Goal: Task Accomplishment & Management: Use online tool/utility

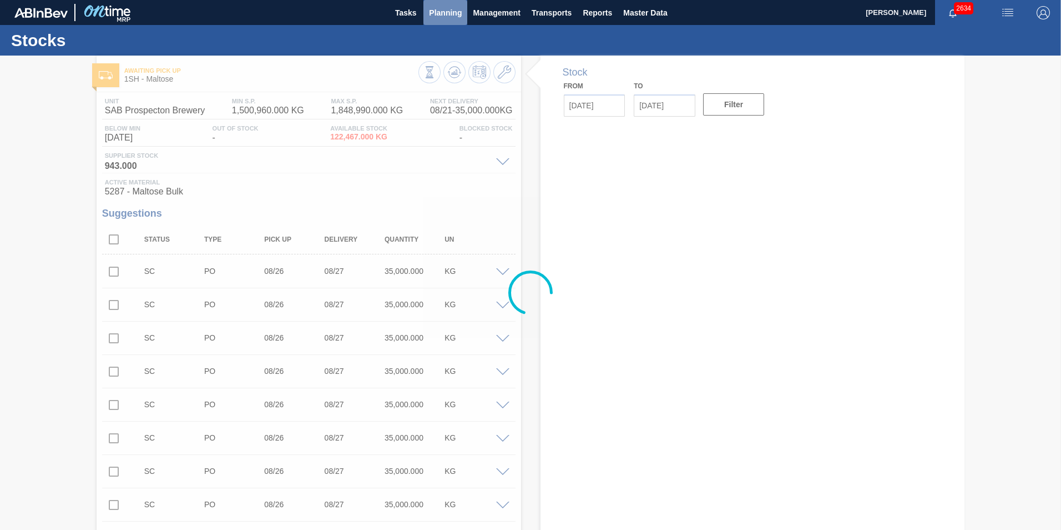
click at [435, 14] on span "Planning" at bounding box center [445, 12] width 33 height 13
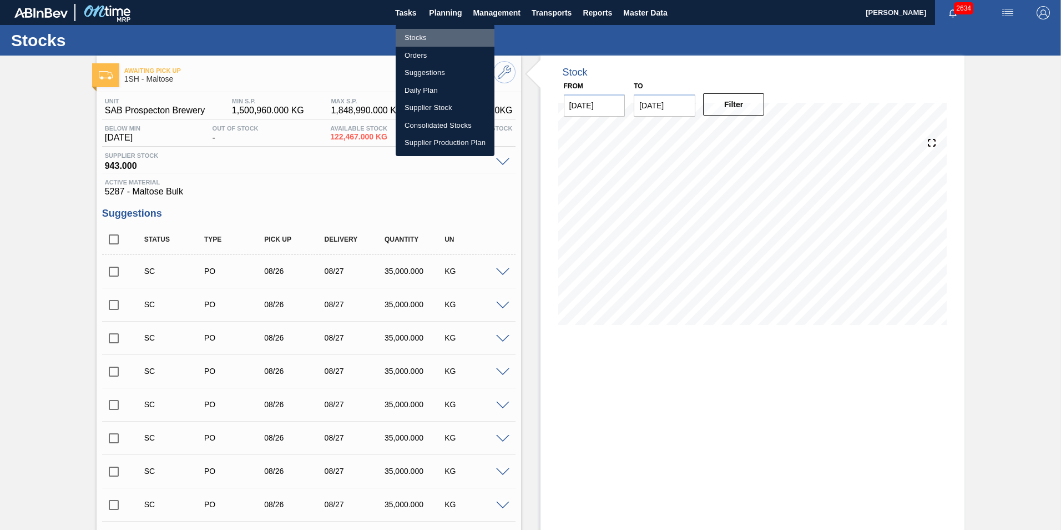
click at [413, 40] on li "Stocks" at bounding box center [445, 38] width 99 height 18
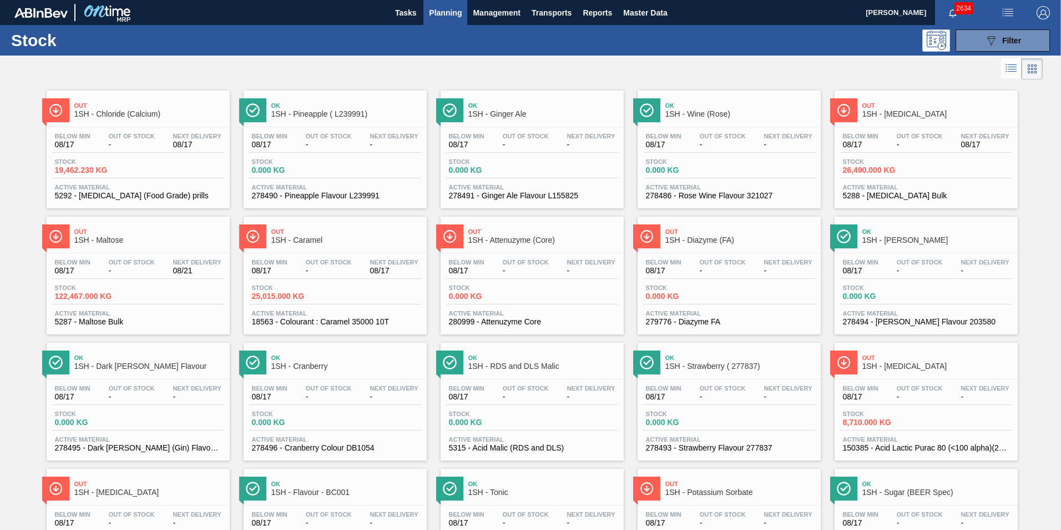
click at [891, 113] on span "1SH - [MEDICAL_DATA]" at bounding box center [938, 114] width 150 height 8
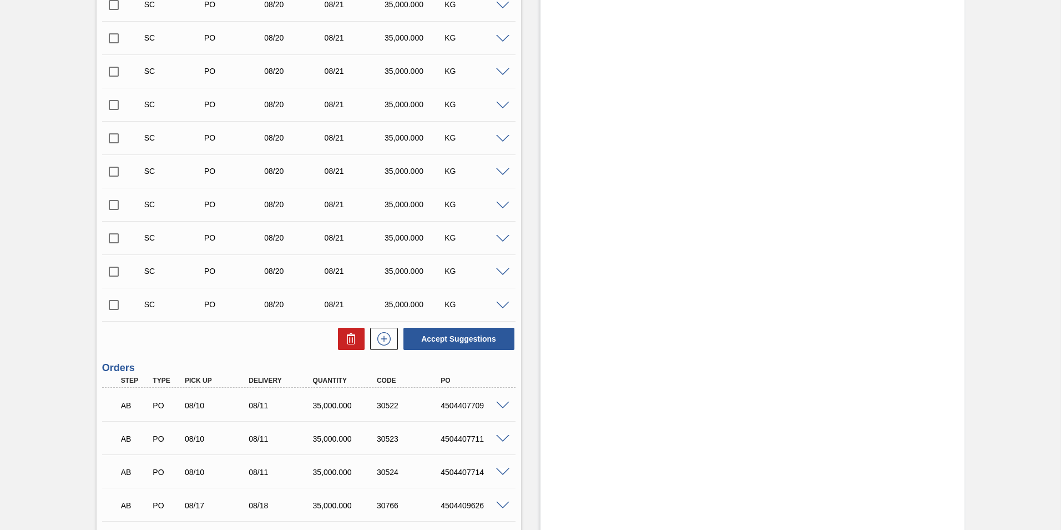
scroll to position [1499, 0]
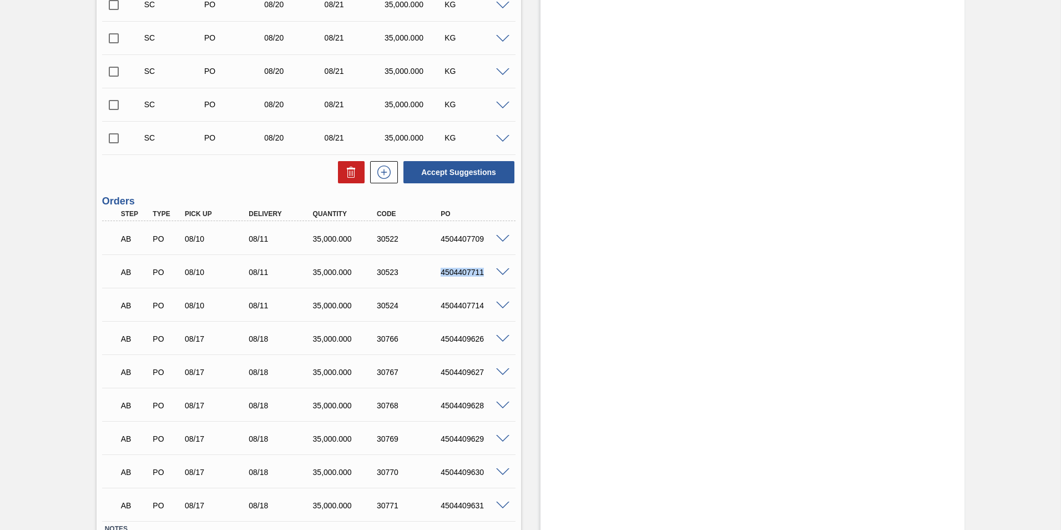
drag, startPoint x: 441, startPoint y: 274, endPoint x: 505, endPoint y: 275, distance: 64.4
click at [505, 275] on div "4504407711" at bounding box center [474, 272] width 72 height 9
copy div "4504407711"
drag, startPoint x: 440, startPoint y: 307, endPoint x: 494, endPoint y: 319, distance: 55.8
click at [494, 319] on div "AB PO 08/10 08/11 35,000.000 30524 4504407714 Material 5288 - [MEDICAL_DATA] Bu…" at bounding box center [309, 304] width 414 height 33
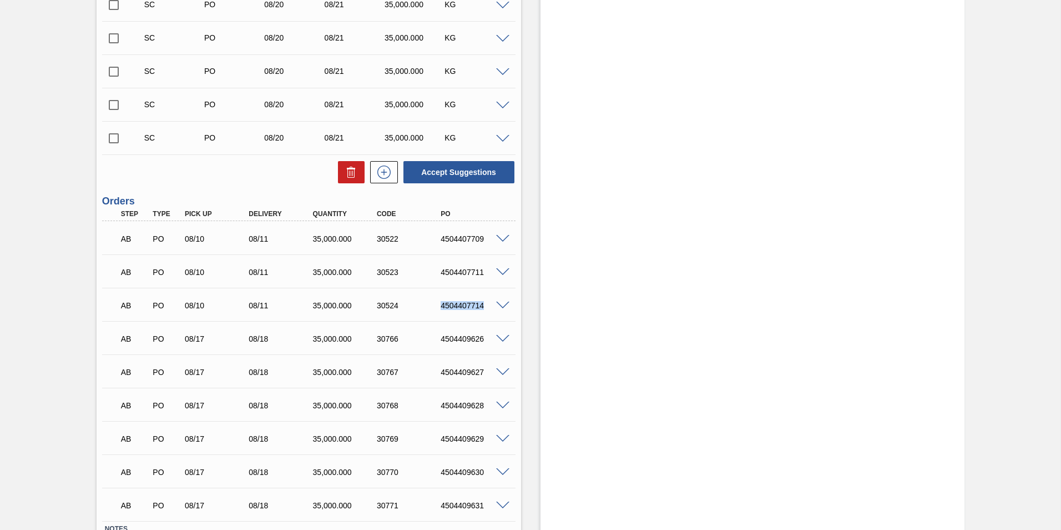
copy div "4504407714"
drag, startPoint x: 438, startPoint y: 239, endPoint x: 496, endPoint y: 250, distance: 58.7
click at [496, 250] on div "AB PO 08/10 08/11 35,000.000 30522 4504407709" at bounding box center [309, 238] width 414 height 28
copy div "4504407709"
click at [500, 241] on span at bounding box center [502, 239] width 13 height 8
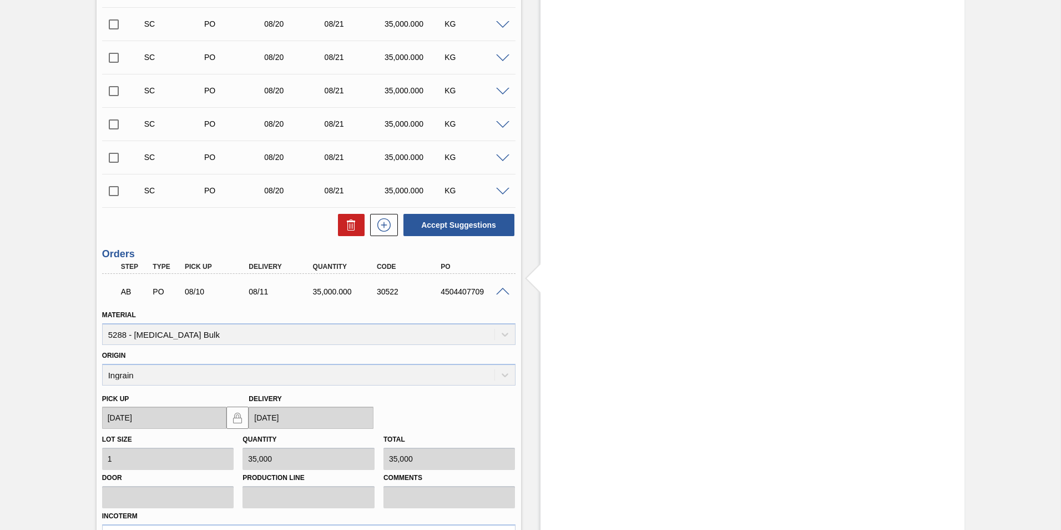
scroll to position [1554, 0]
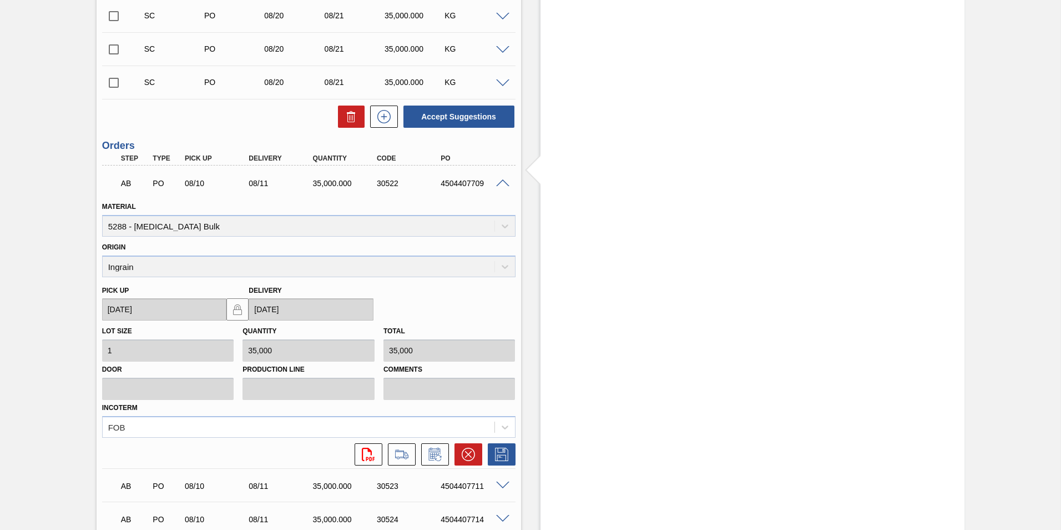
click at [501, 180] on span at bounding box center [502, 183] width 13 height 8
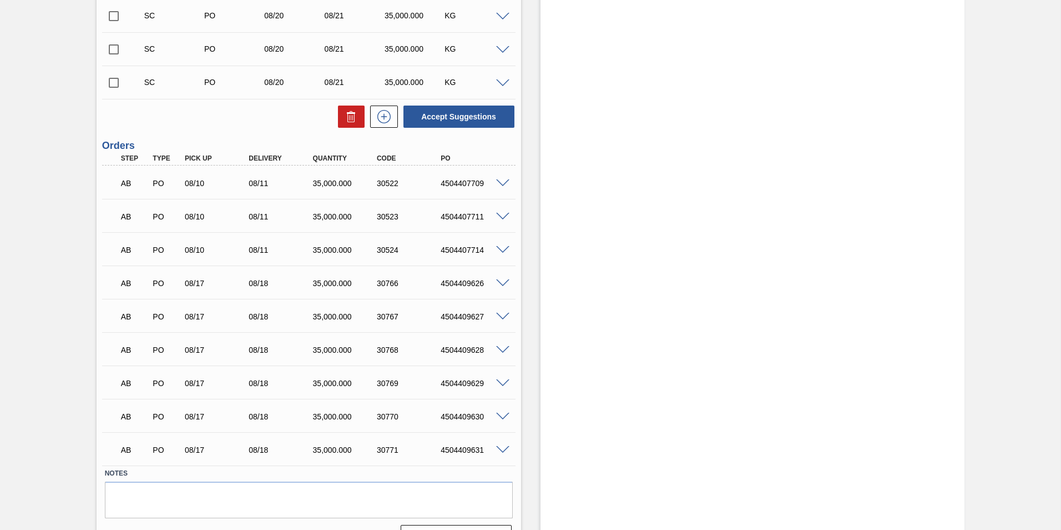
click at [502, 217] on span at bounding box center [502, 217] width 13 height 8
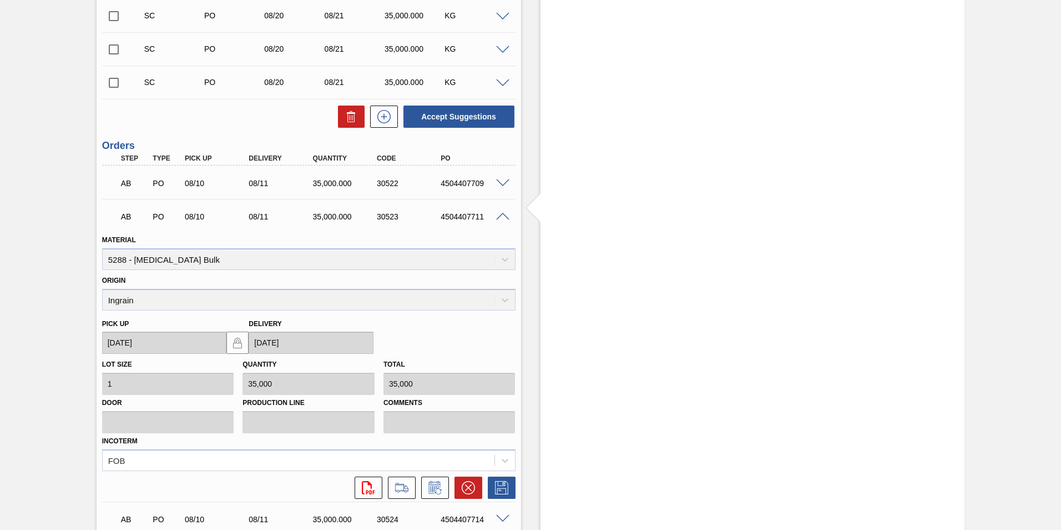
click at [503, 213] on span at bounding box center [502, 217] width 13 height 8
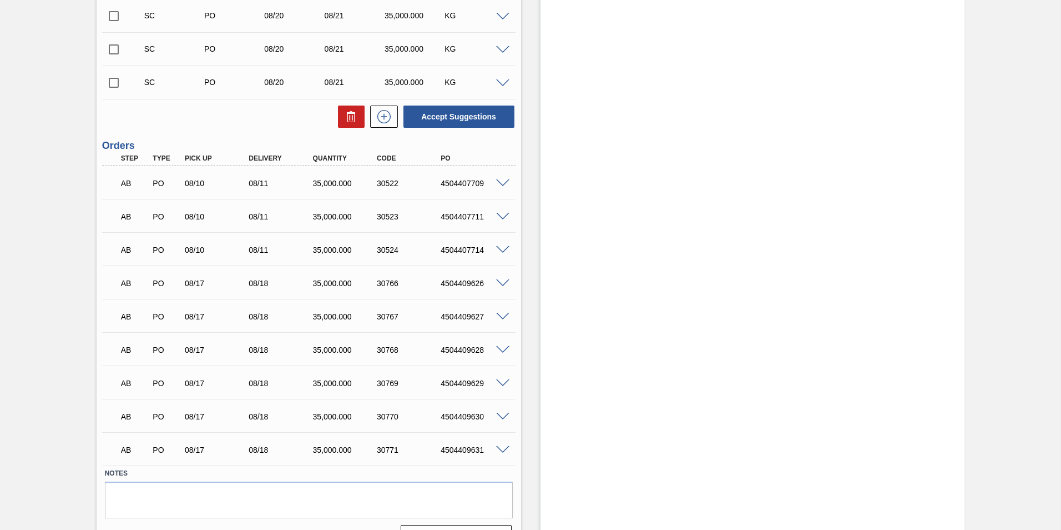
click at [501, 184] on span at bounding box center [502, 183] width 13 height 8
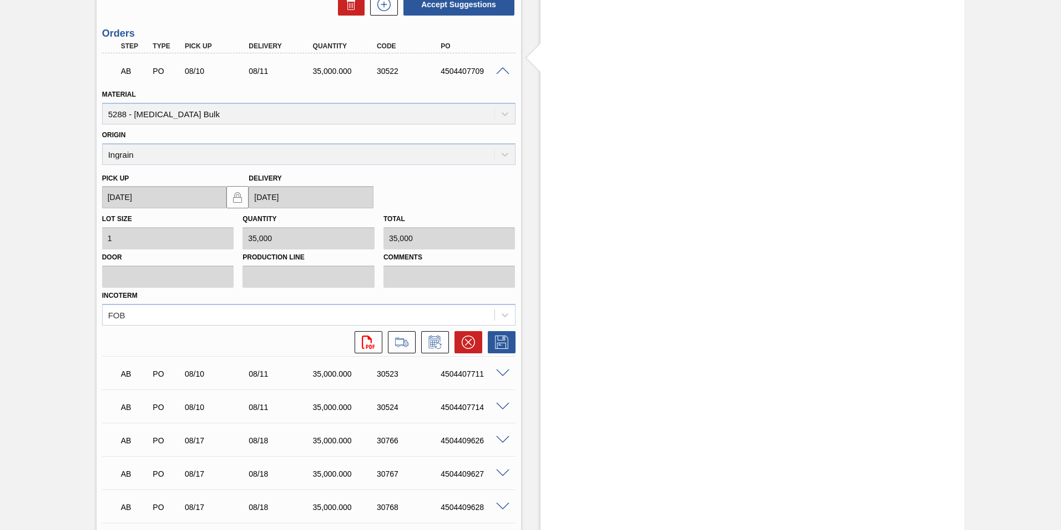
scroll to position [1721, 0]
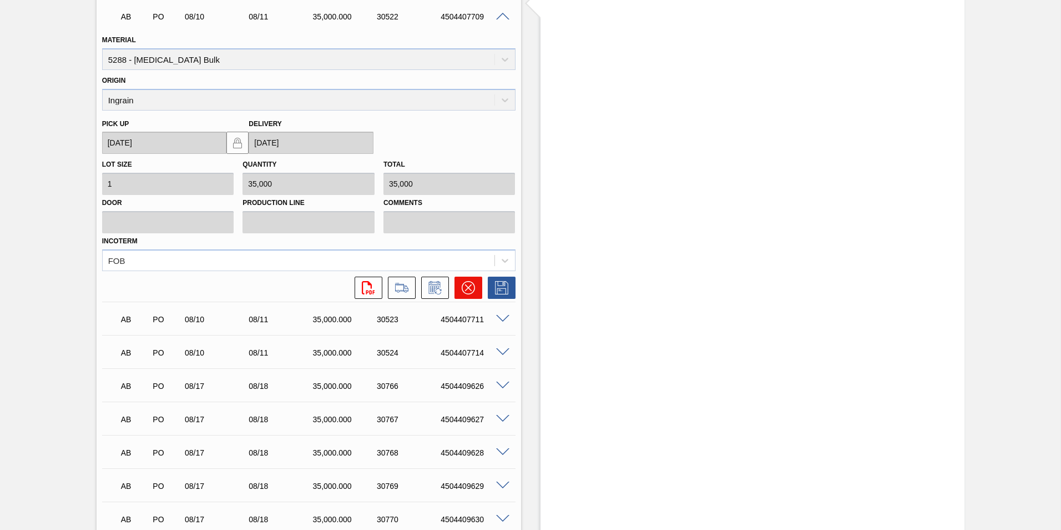
click at [467, 287] on icon at bounding box center [468, 287] width 7 height 7
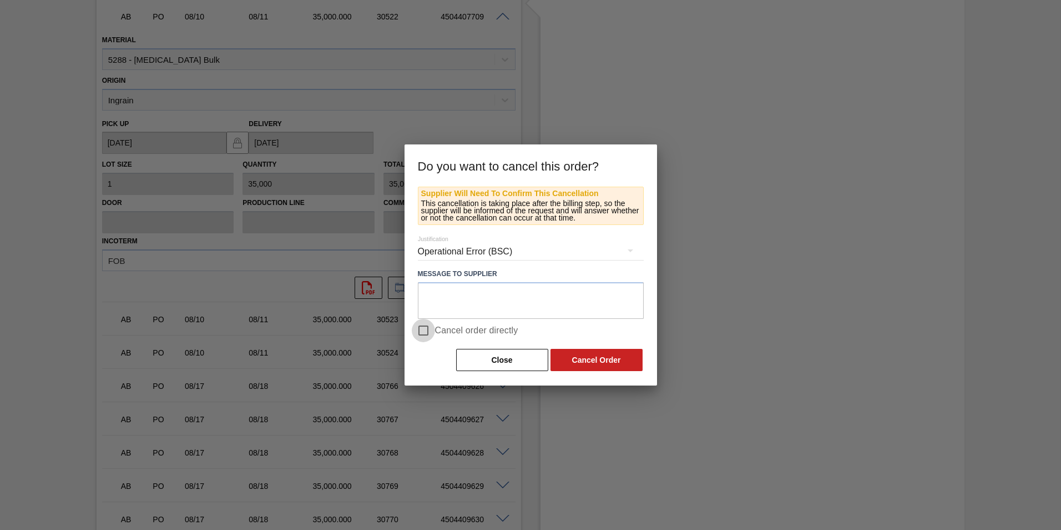
click at [427, 330] on input "Cancel order directly" at bounding box center [423, 330] width 23 height 23
checkbox input "true"
click at [612, 359] on button "Cancel Order" at bounding box center [597, 360] width 92 height 22
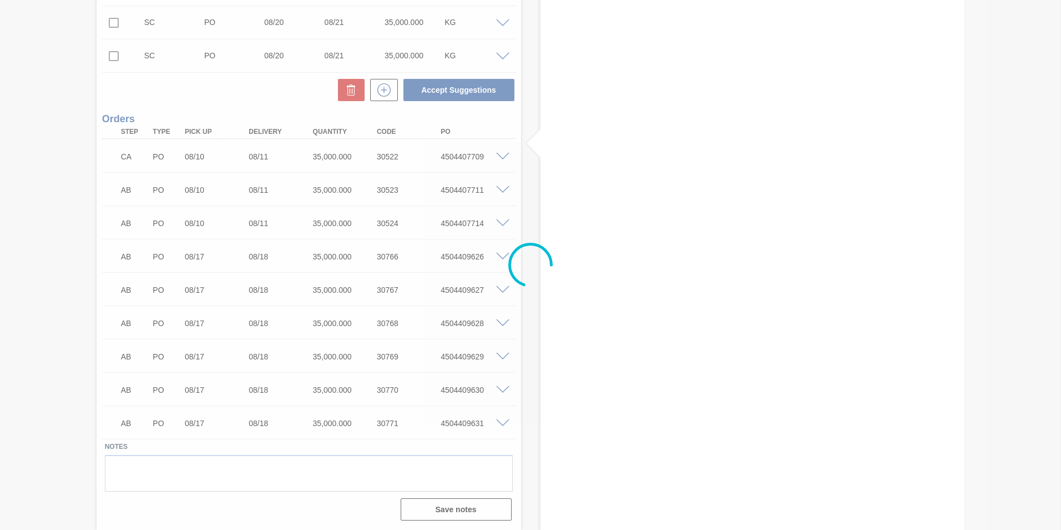
scroll to position [1581, 0]
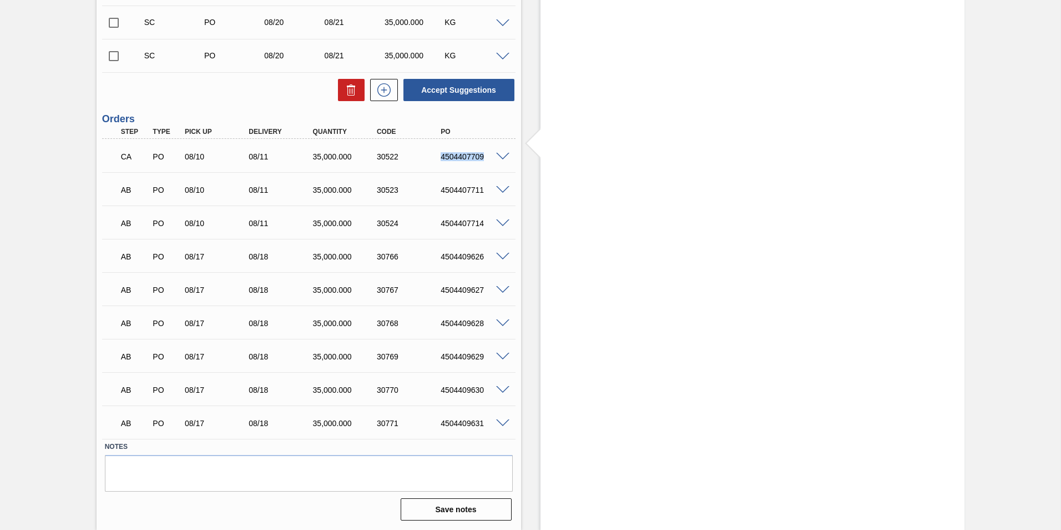
drag, startPoint x: 439, startPoint y: 155, endPoint x: 487, endPoint y: 158, distance: 48.3
click at [487, 158] on div "4504407709" at bounding box center [474, 156] width 72 height 9
copy div "4504407709"
drag, startPoint x: 482, startPoint y: 189, endPoint x: 435, endPoint y: 190, distance: 47.2
click at [435, 190] on div "4504407711" at bounding box center [466, 189] width 64 height 9
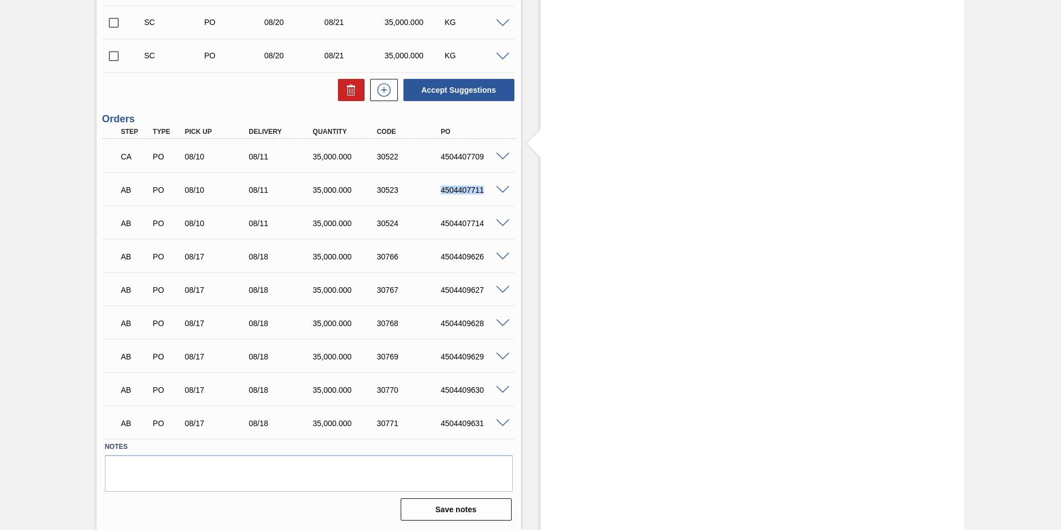
copy div "4504407711"
drag, startPoint x: 484, startPoint y: 225, endPoint x: 439, endPoint y: 227, distance: 45.6
click at [439, 227] on div "4504407714" at bounding box center [474, 223] width 72 height 9
copy div "4504407714"
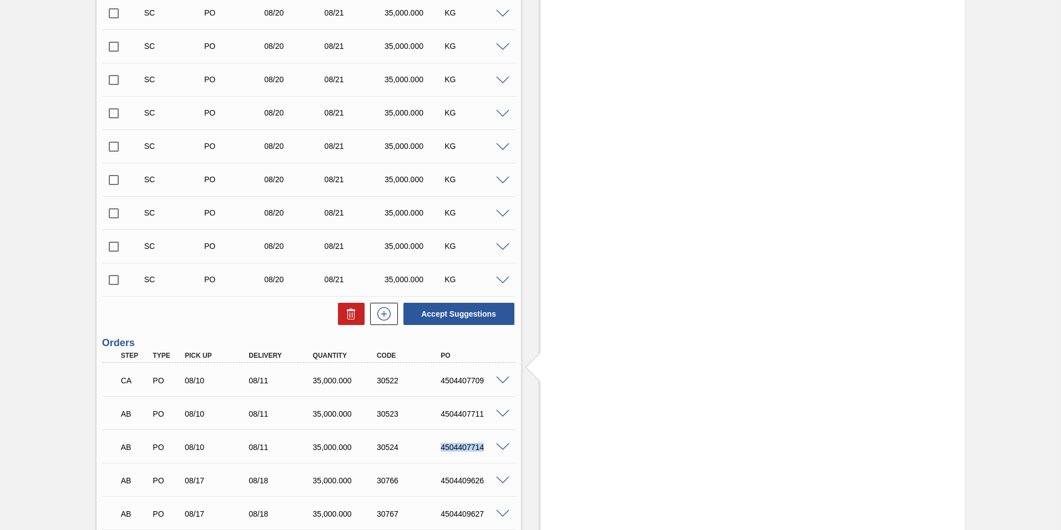
scroll to position [1303, 0]
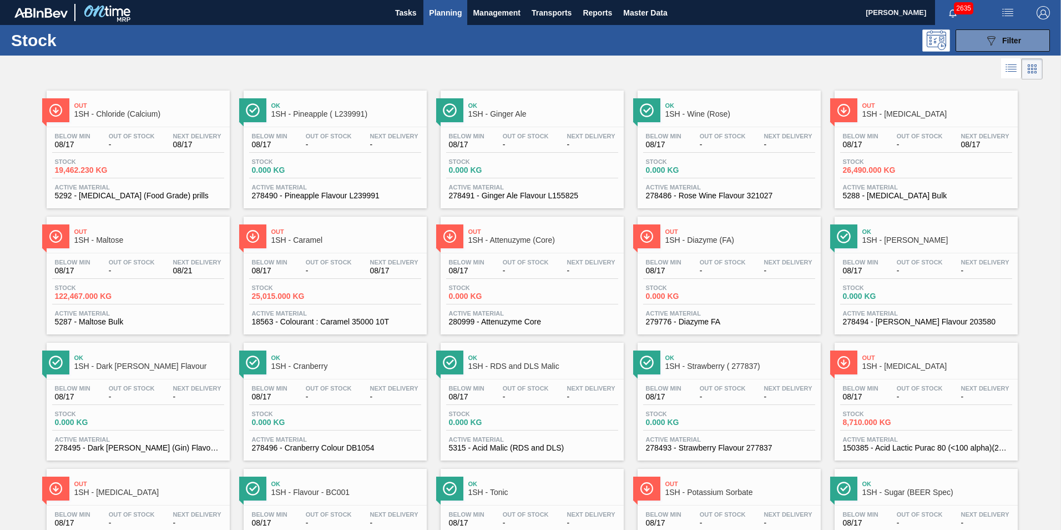
click at [117, 238] on span "1SH - Maltose" at bounding box center [149, 240] width 150 height 8
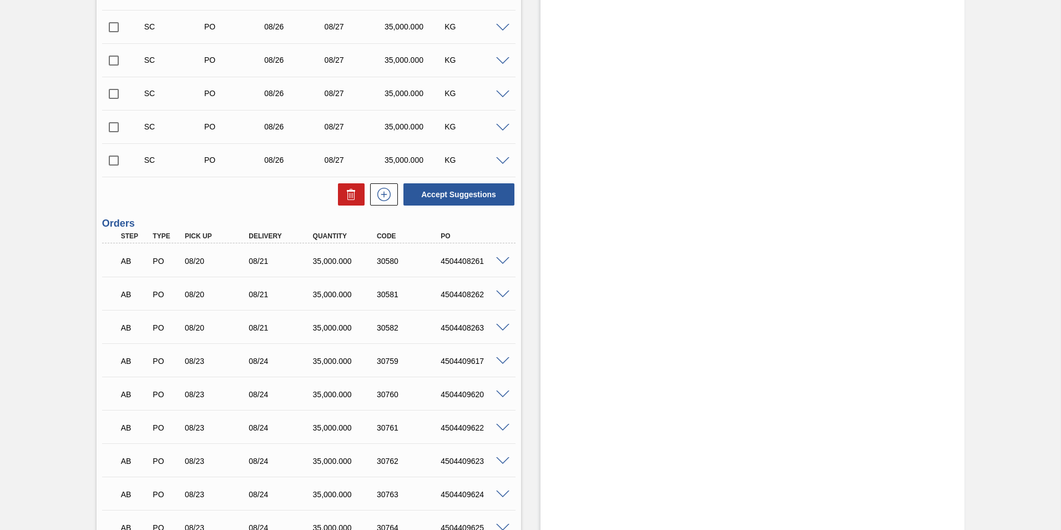
scroll to position [1499, 0]
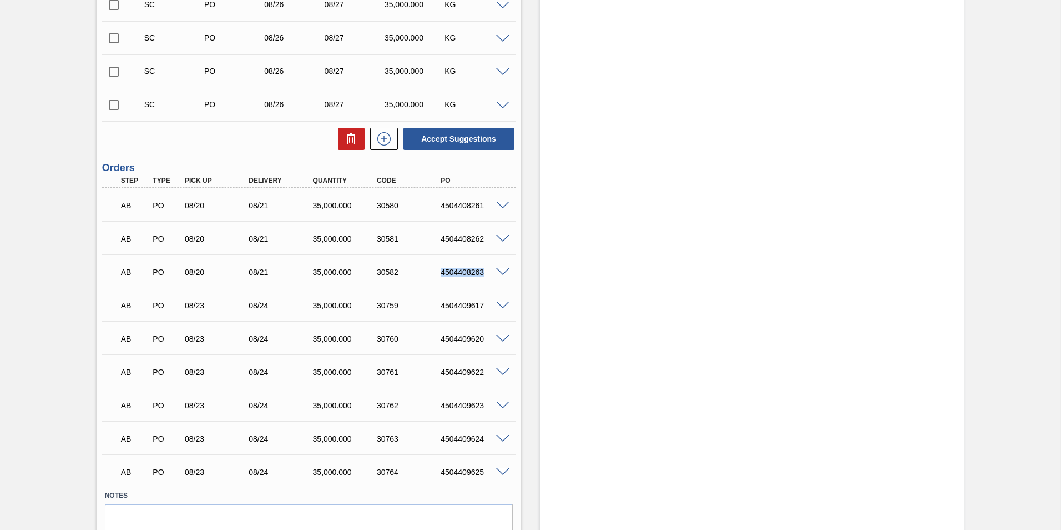
drag, startPoint x: 438, startPoint y: 272, endPoint x: 488, endPoint y: 275, distance: 50.1
click at [488, 275] on div "4504408263" at bounding box center [474, 272] width 72 height 9
copy div "4504408263"
click at [505, 270] on span at bounding box center [502, 272] width 13 height 8
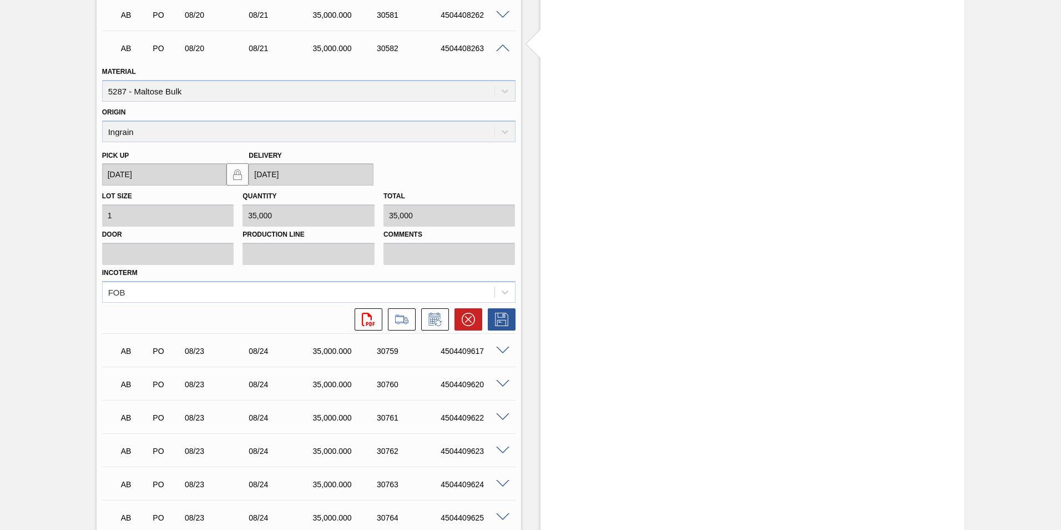
scroll to position [1776, 0]
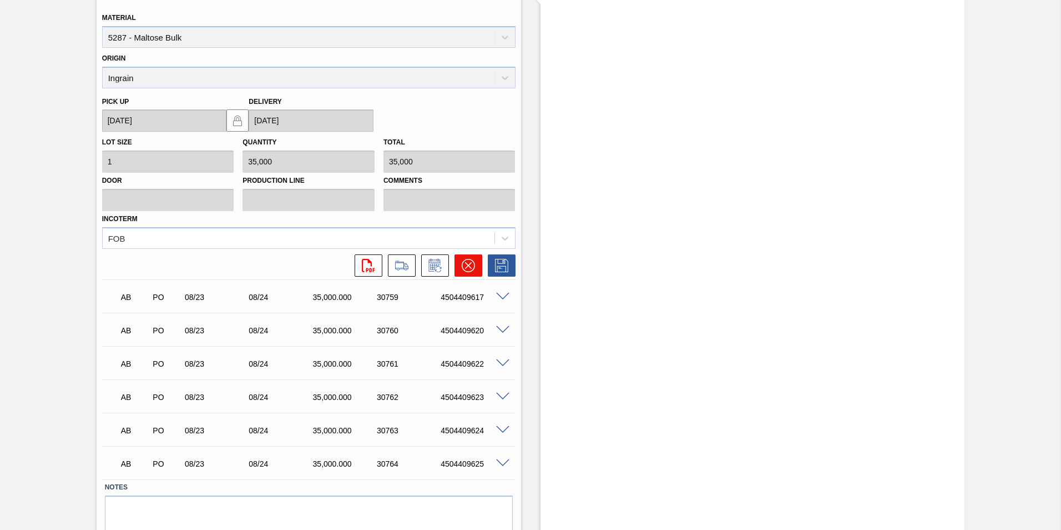
click at [468, 260] on icon at bounding box center [468, 265] width 13 height 13
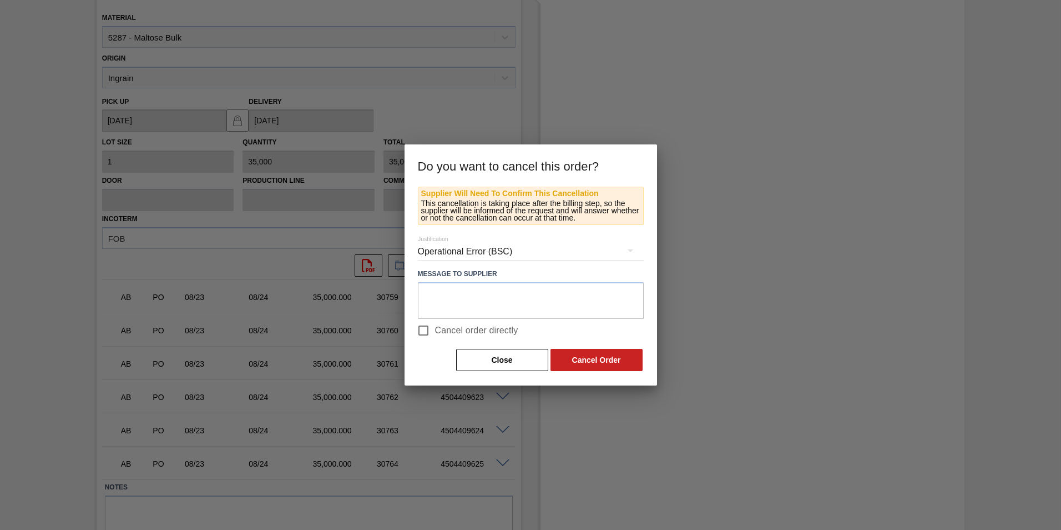
drag, startPoint x: 419, startPoint y: 332, endPoint x: 441, endPoint y: 340, distance: 23.5
click at [419, 333] on input "Cancel order directly" at bounding box center [423, 330] width 23 height 23
checkbox input "true"
click at [571, 354] on button "Cancel Order" at bounding box center [597, 360] width 92 height 22
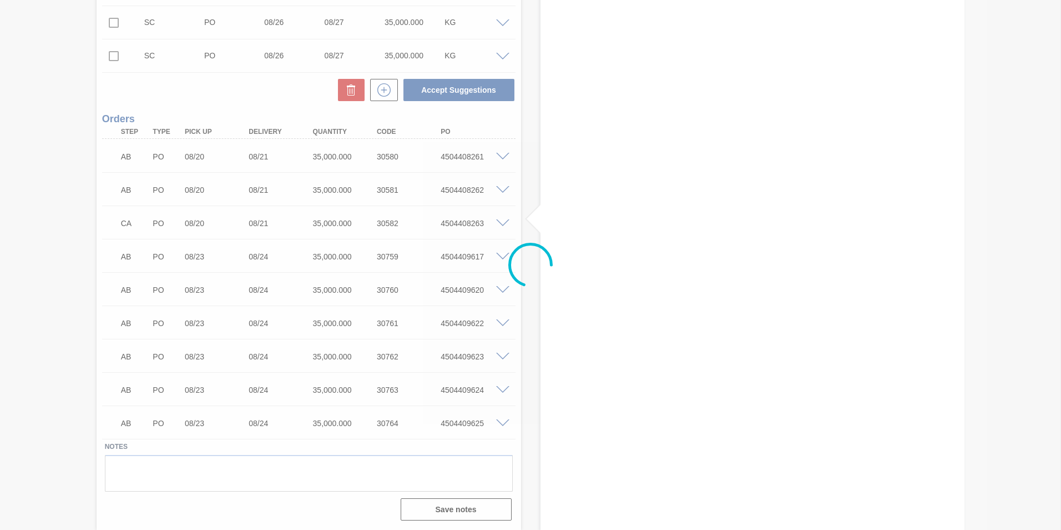
scroll to position [1548, 0]
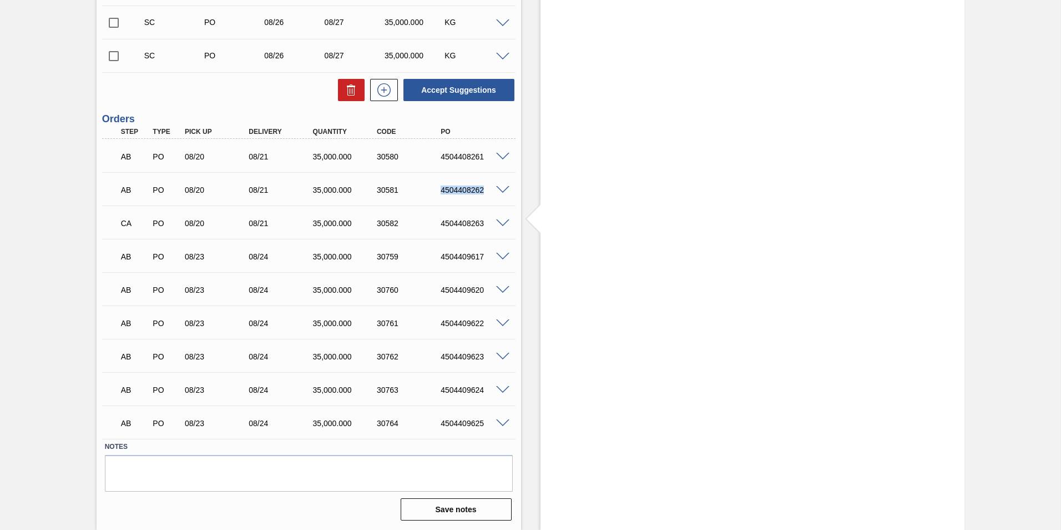
drag, startPoint x: 438, startPoint y: 192, endPoint x: 486, endPoint y: 198, distance: 48.1
click at [486, 198] on div "AB PO 08/20 08/21 35,000.000 30581 4504408262" at bounding box center [306, 189] width 384 height 22
copy div "4504408262"
